Goal: Navigation & Orientation: Find specific page/section

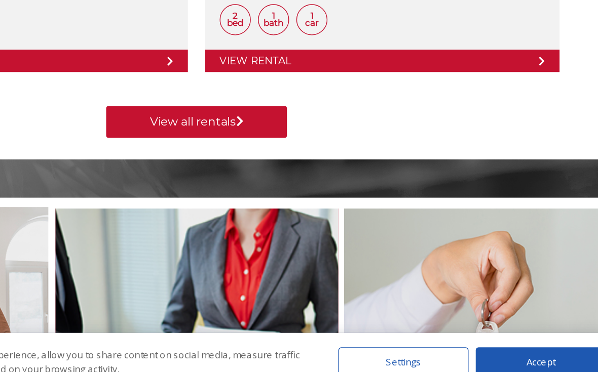
scroll to position [760, 0]
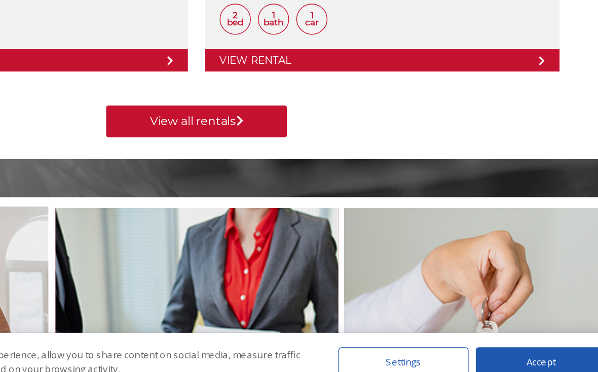
click at [236, 172] on link "View all rentals" at bounding box center [299, 183] width 127 height 22
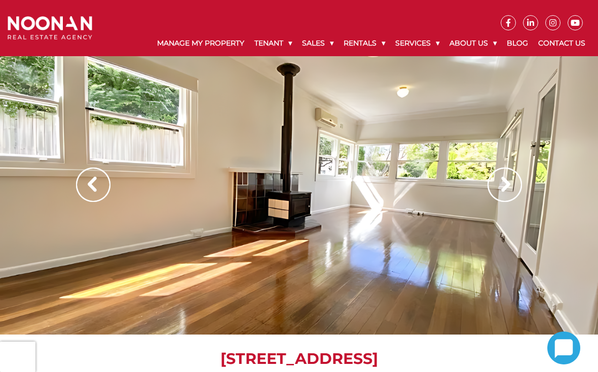
click at [98, 181] on img at bounding box center [93, 185] width 34 height 34
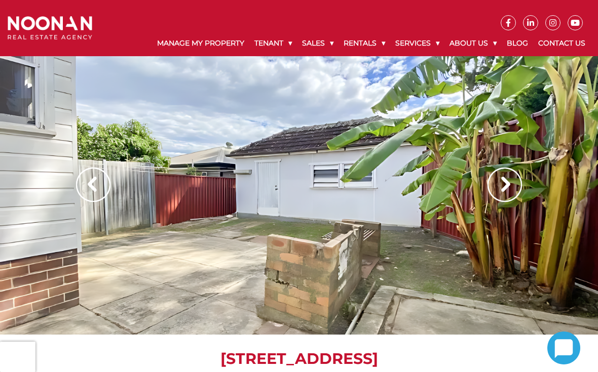
click at [90, 187] on img at bounding box center [93, 185] width 34 height 34
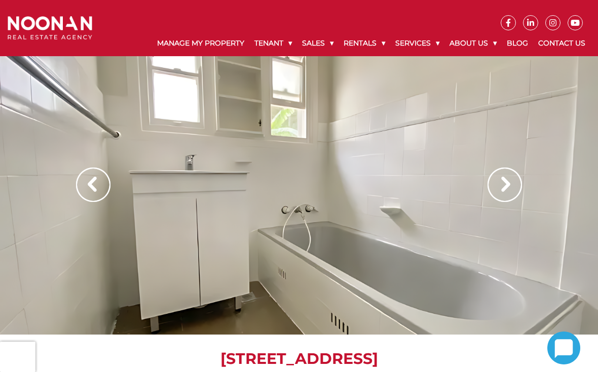
click at [87, 179] on img at bounding box center [93, 185] width 34 height 34
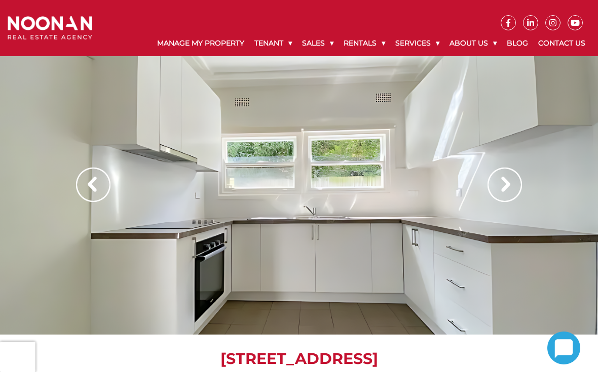
click at [88, 184] on img at bounding box center [93, 185] width 34 height 34
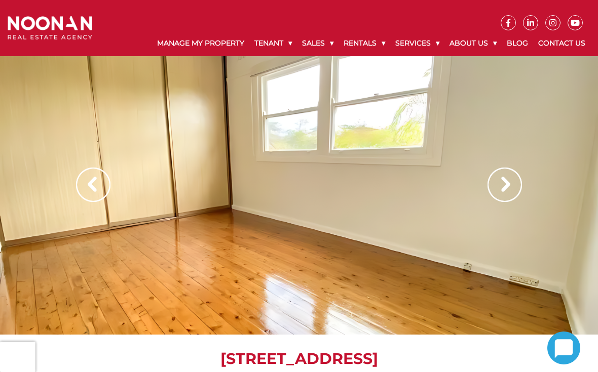
click at [105, 182] on img at bounding box center [93, 185] width 34 height 34
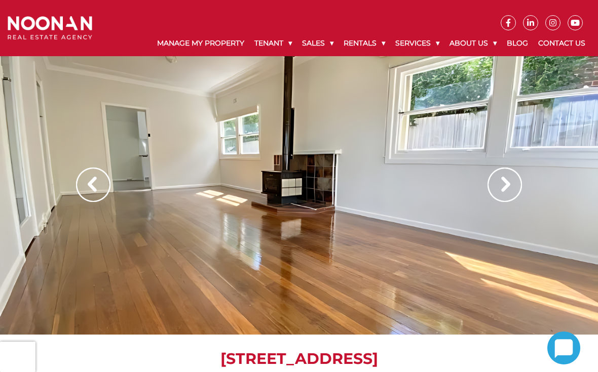
click at [100, 180] on img at bounding box center [93, 185] width 34 height 34
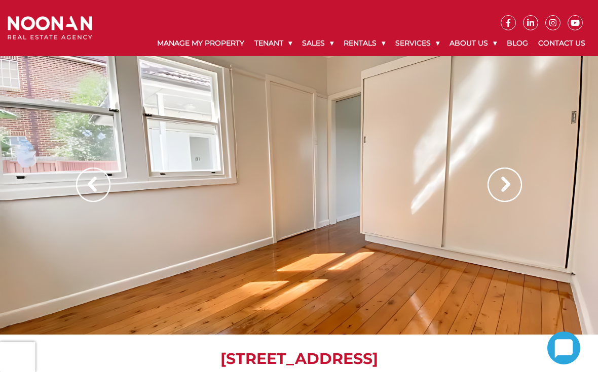
click at [102, 179] on img at bounding box center [93, 185] width 34 height 34
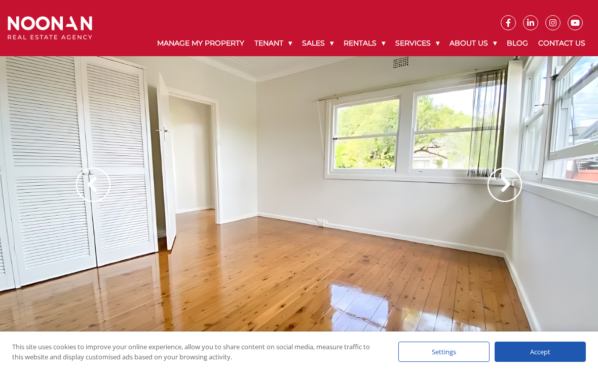
click at [100, 177] on img at bounding box center [93, 185] width 34 height 34
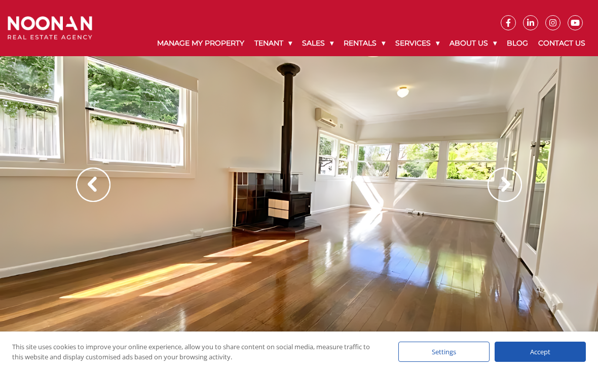
click at [98, 172] on img at bounding box center [93, 185] width 34 height 34
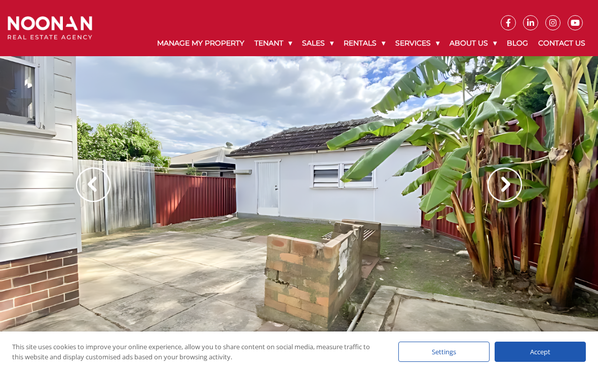
click at [104, 176] on img at bounding box center [93, 185] width 34 height 34
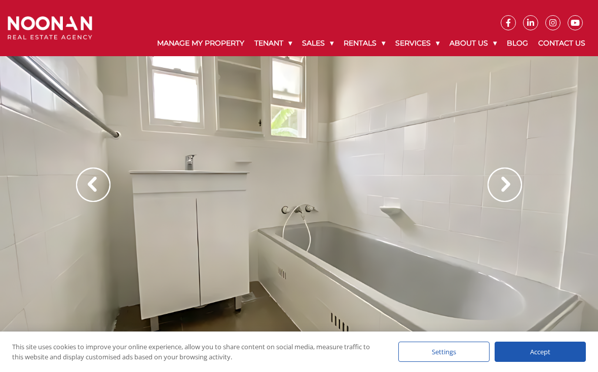
click at [98, 182] on img at bounding box center [93, 185] width 34 height 34
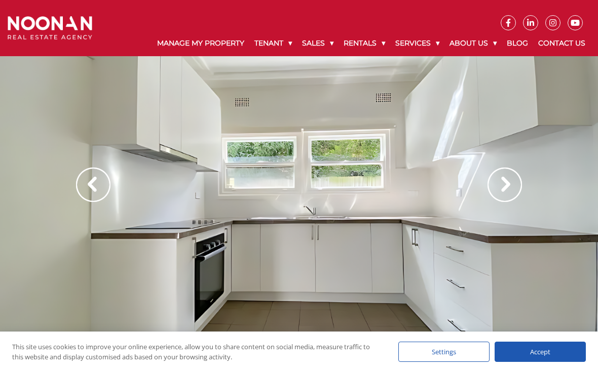
click at [98, 188] on img at bounding box center [93, 185] width 34 height 34
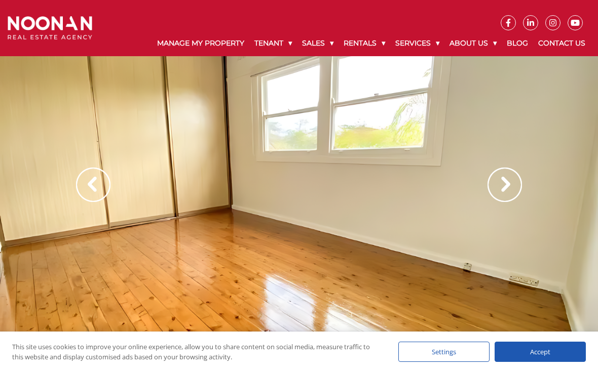
click at [89, 183] on img at bounding box center [93, 185] width 34 height 34
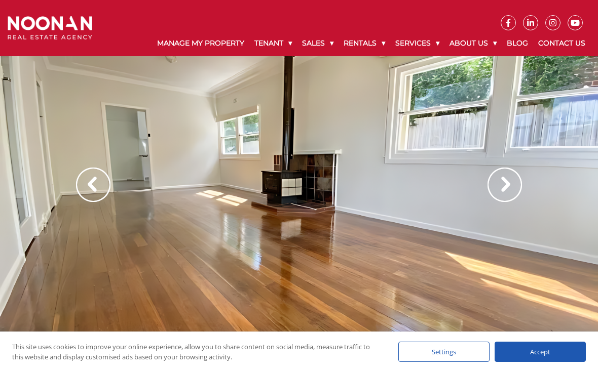
click at [98, 173] on img at bounding box center [93, 185] width 34 height 34
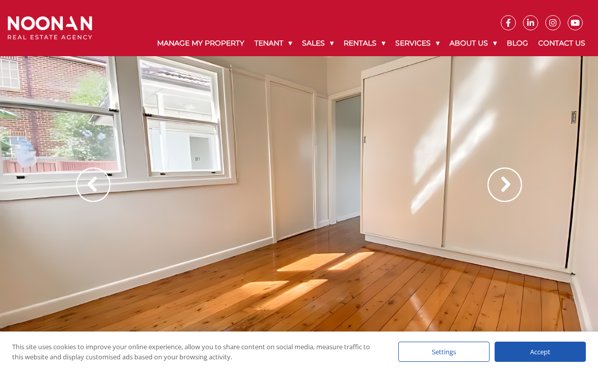
click at [97, 161] on div at bounding box center [299, 195] width 598 height 279
click at [100, 186] on img at bounding box center [93, 185] width 34 height 34
